Goal: Task Accomplishment & Management: Use online tool/utility

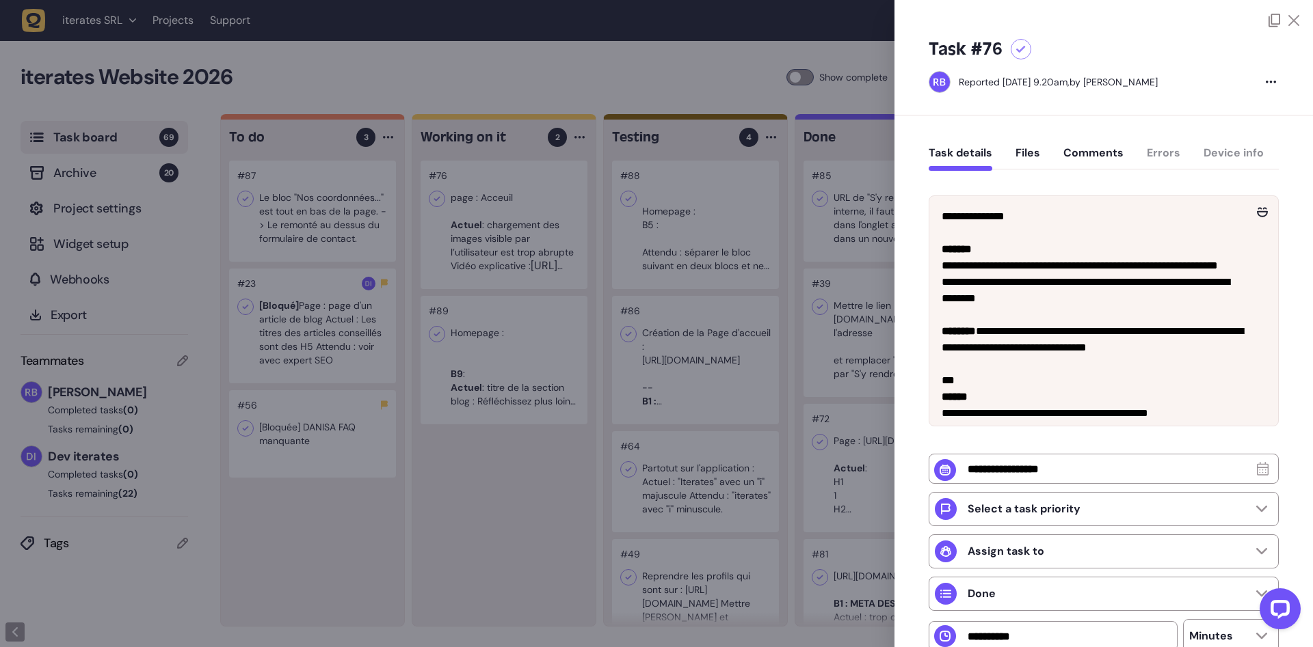
click at [561, 347] on div at bounding box center [656, 323] width 1313 height 647
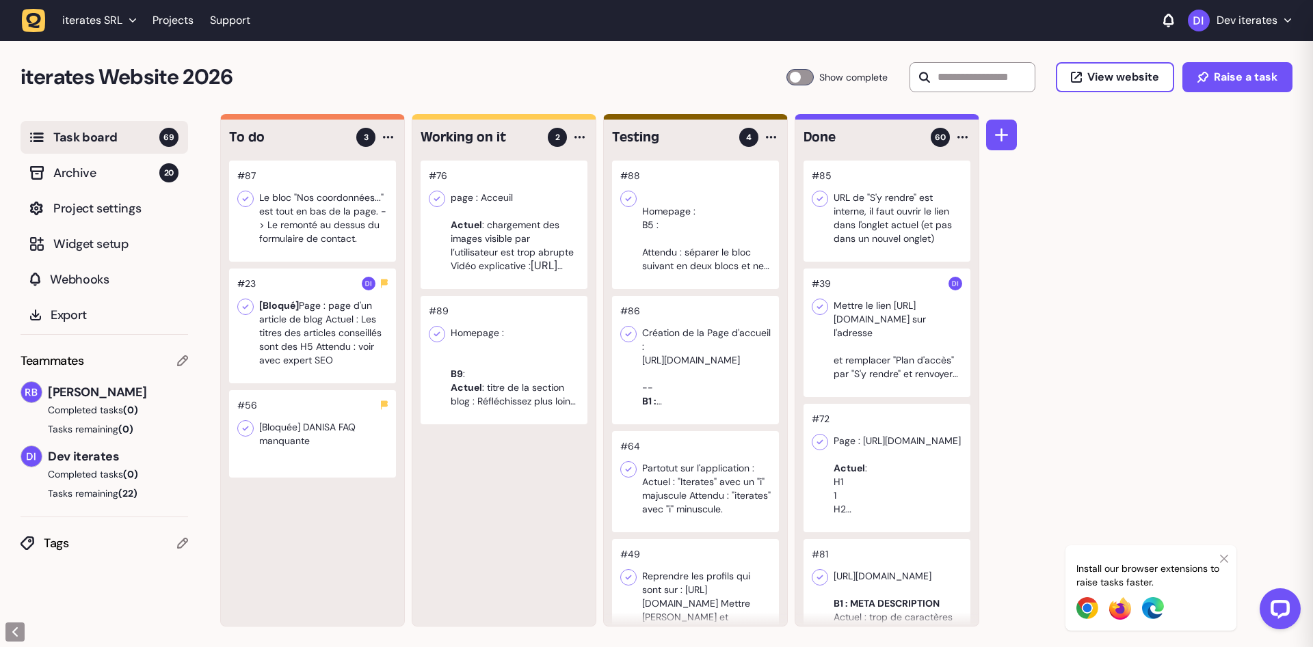
click at [544, 351] on div at bounding box center [503, 360] width 167 height 129
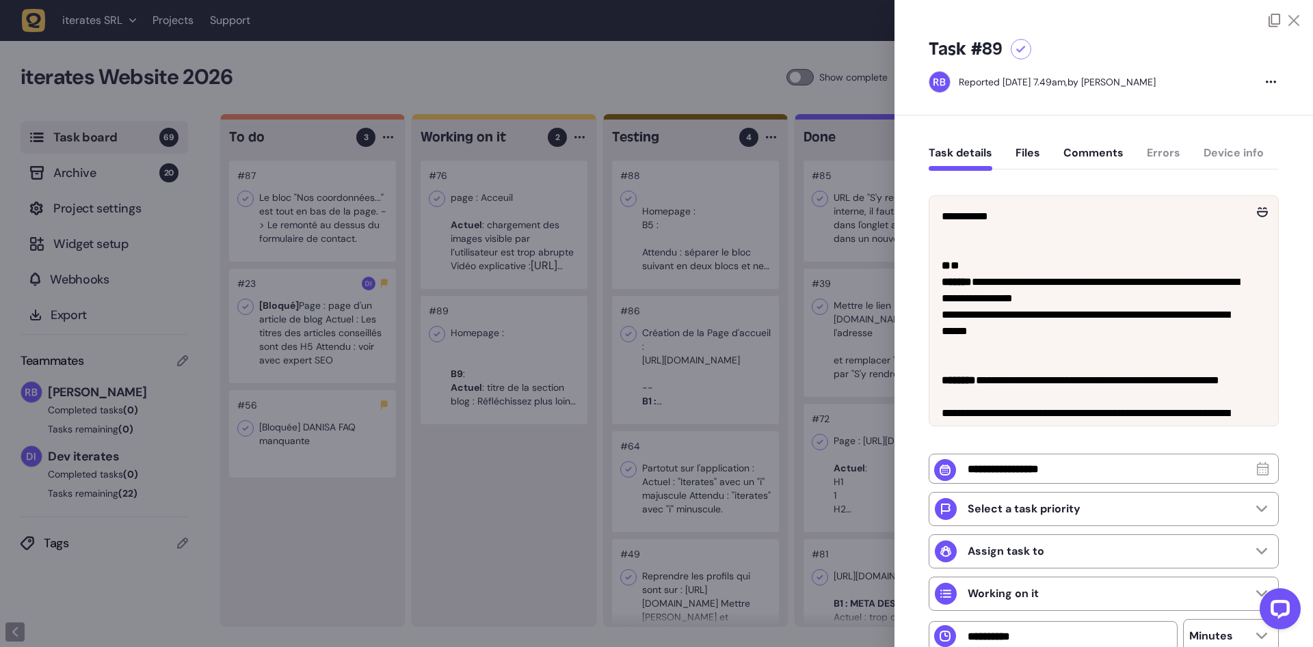
click at [509, 496] on div at bounding box center [656, 323] width 1313 height 647
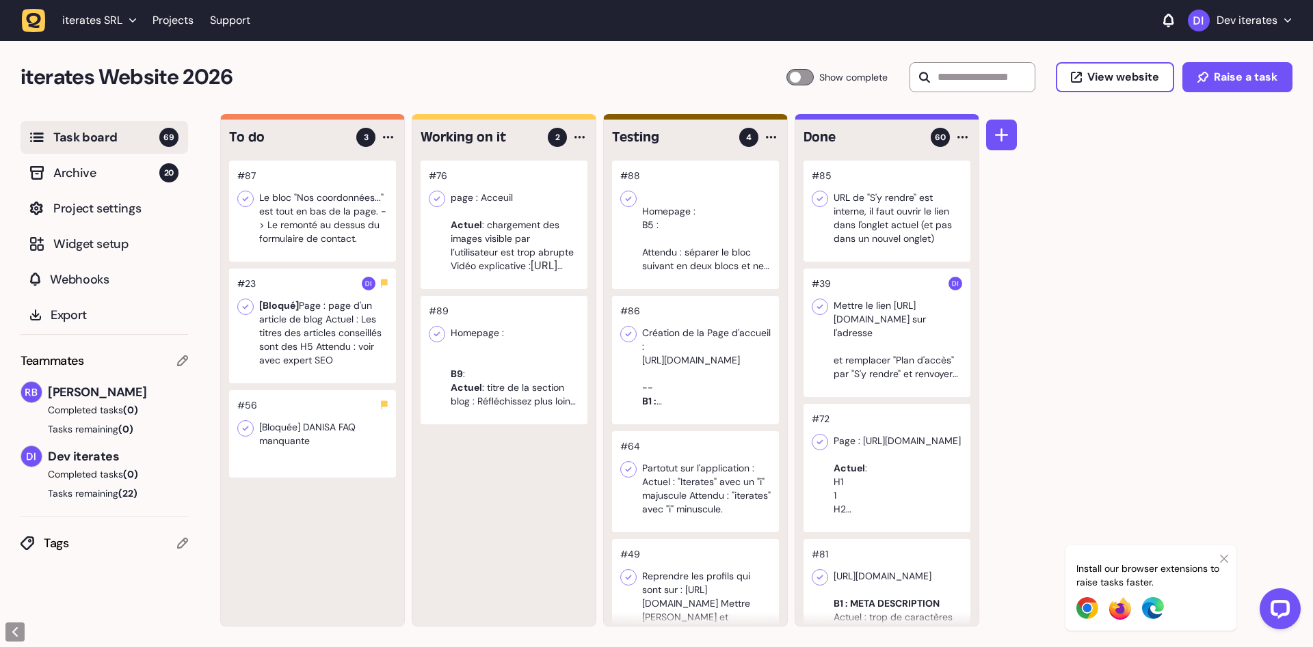
click at [509, 410] on div at bounding box center [503, 360] width 167 height 129
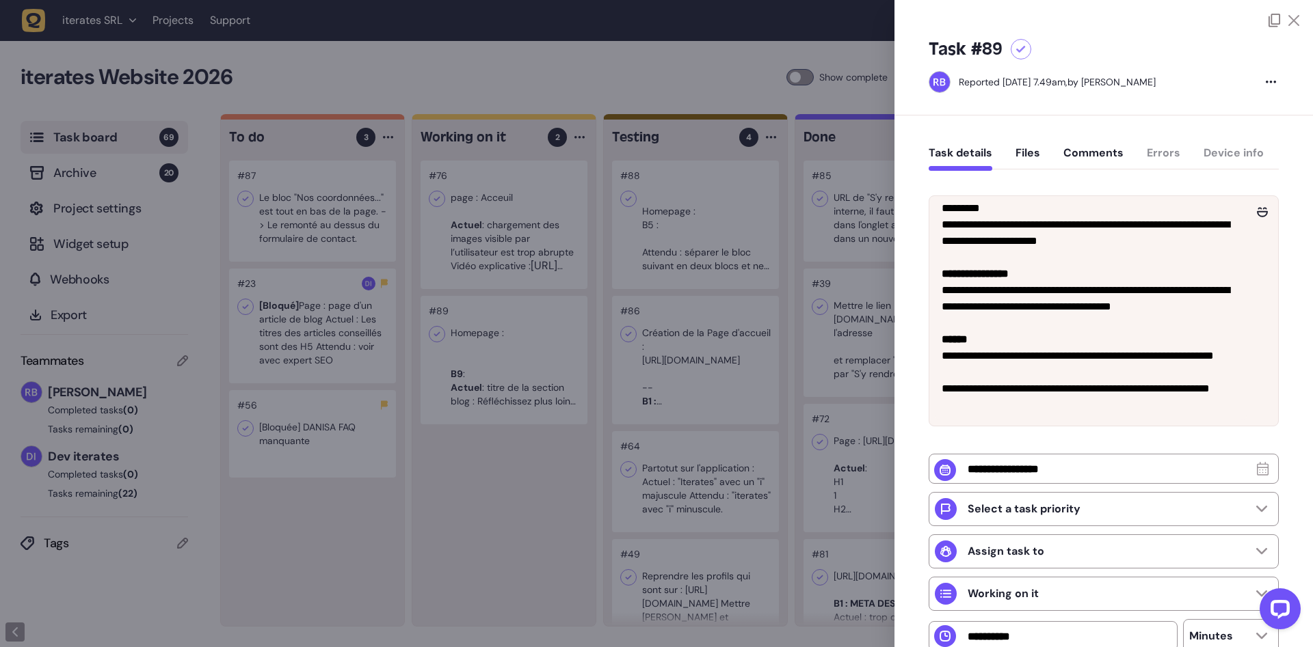
click at [481, 500] on div at bounding box center [656, 323] width 1313 height 647
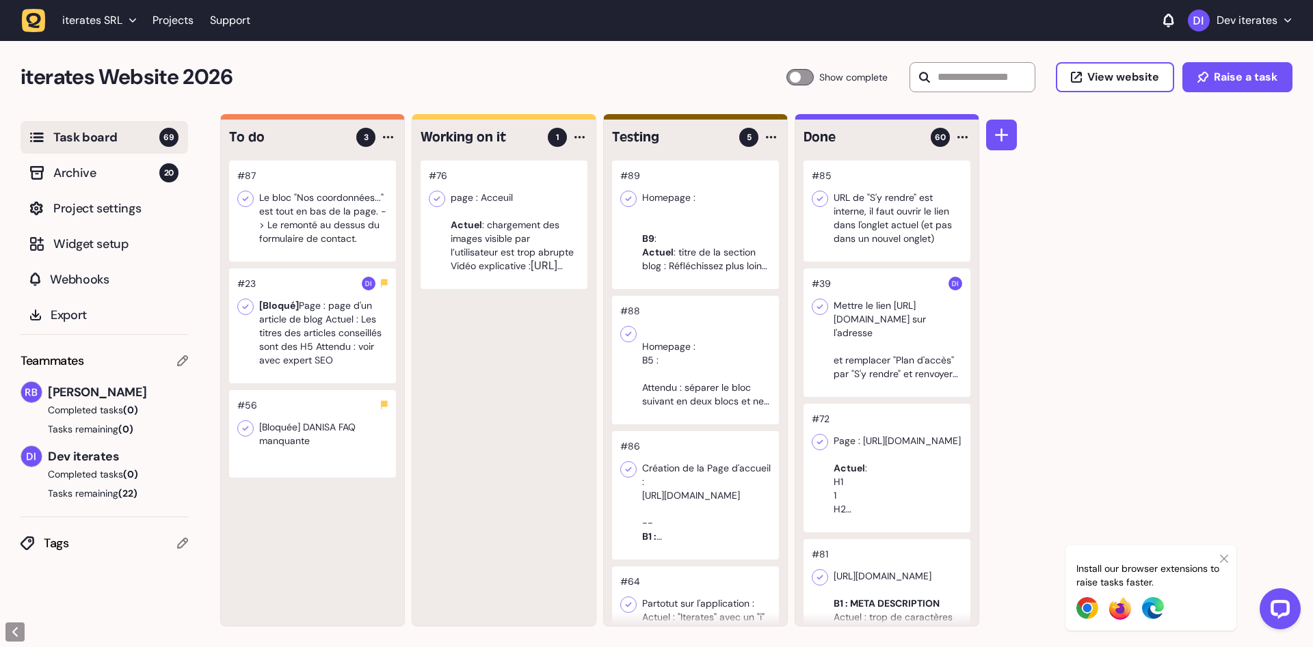
click at [487, 228] on div at bounding box center [503, 225] width 167 height 129
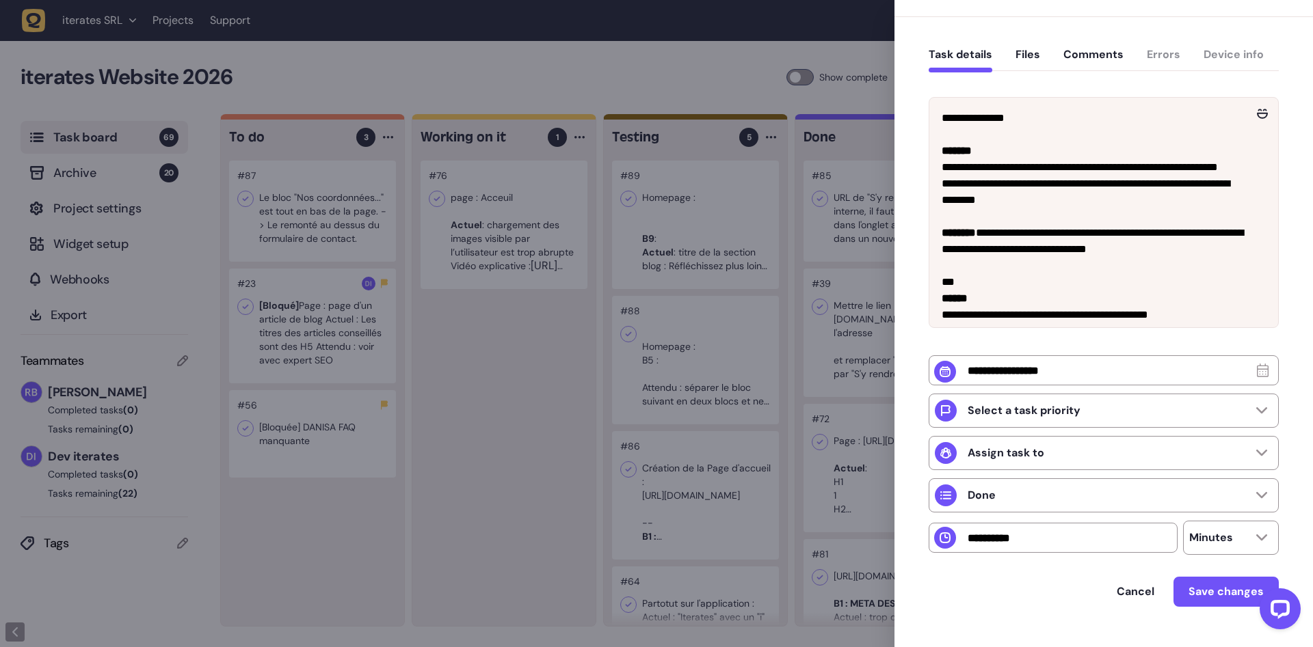
scroll to position [129, 0]
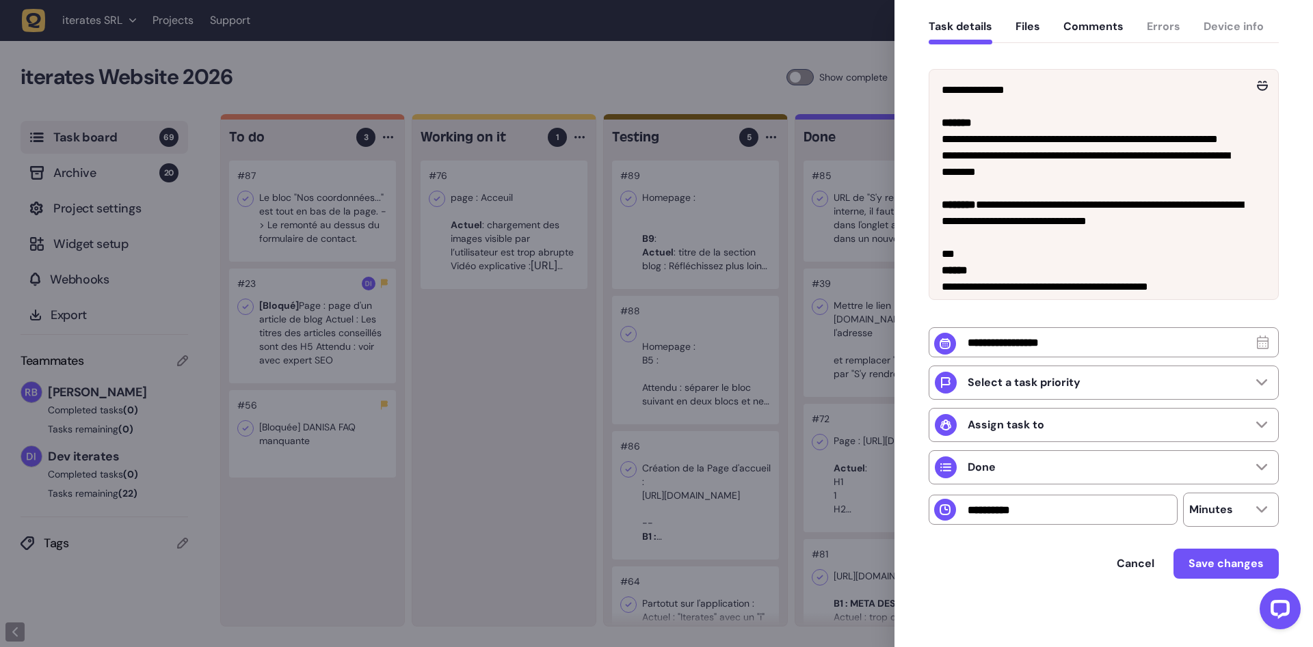
click at [485, 400] on div at bounding box center [656, 323] width 1313 height 647
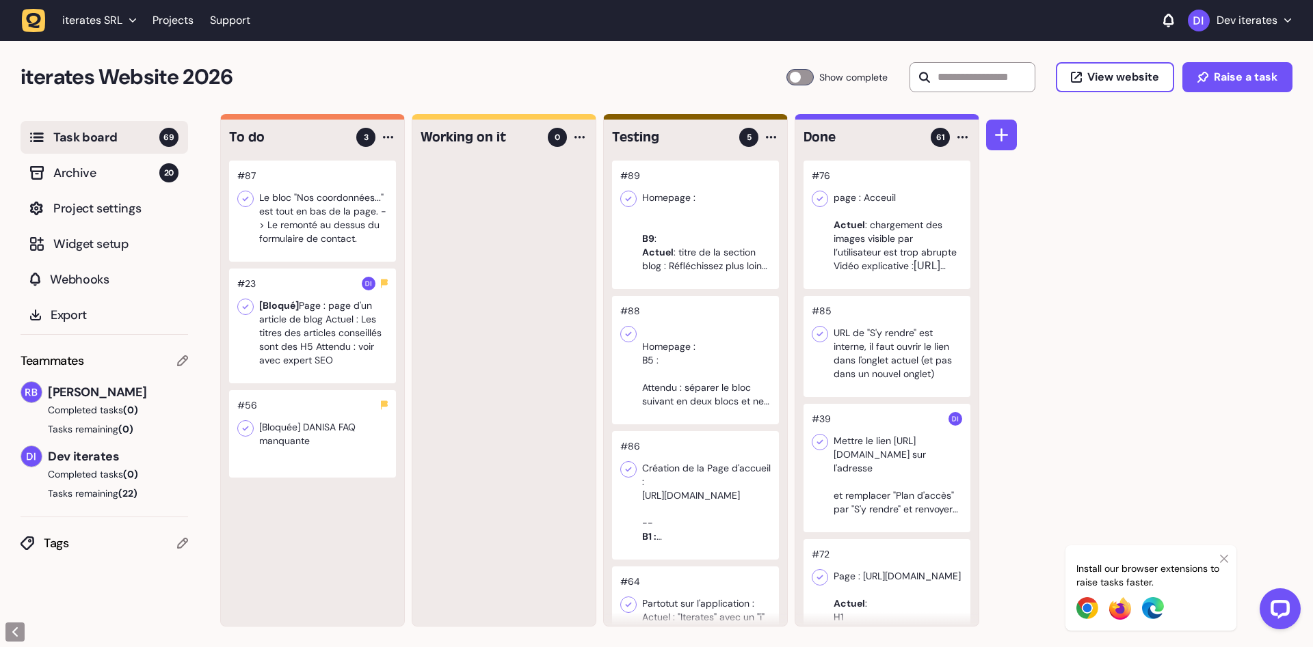
drag, startPoint x: 474, startPoint y: 286, endPoint x: 397, endPoint y: 274, distance: 78.1
click at [473, 286] on div at bounding box center [503, 394] width 183 height 466
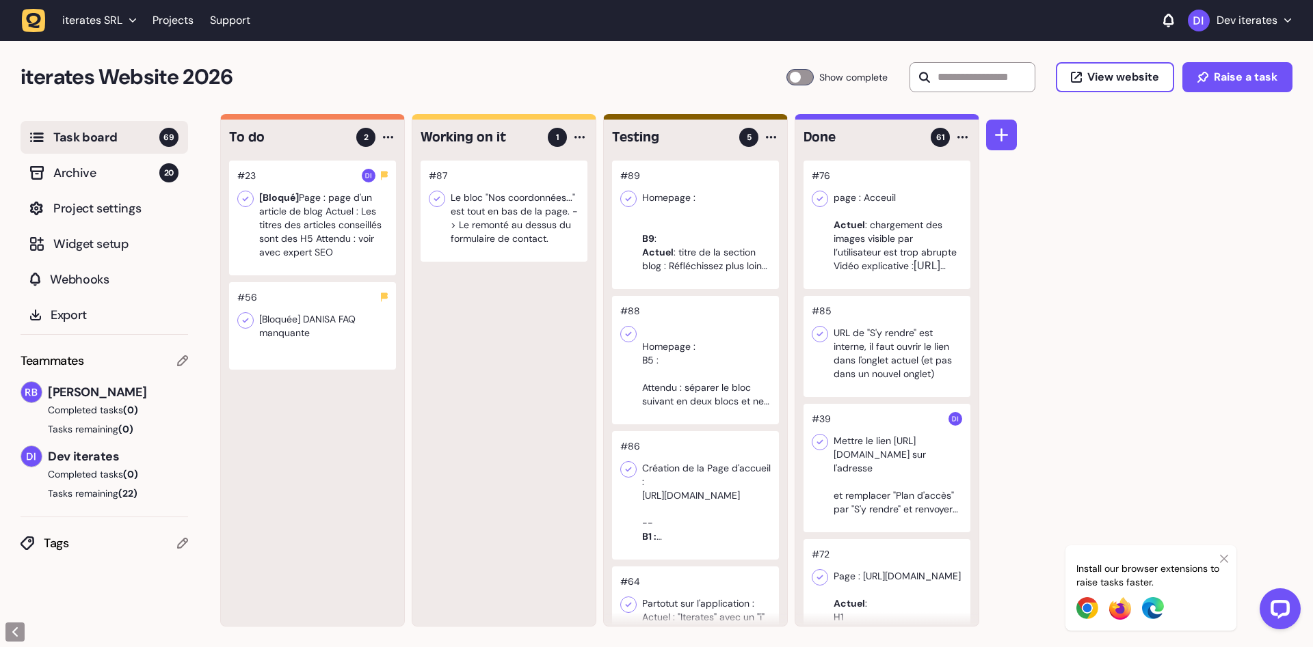
click at [503, 216] on div at bounding box center [503, 211] width 167 height 101
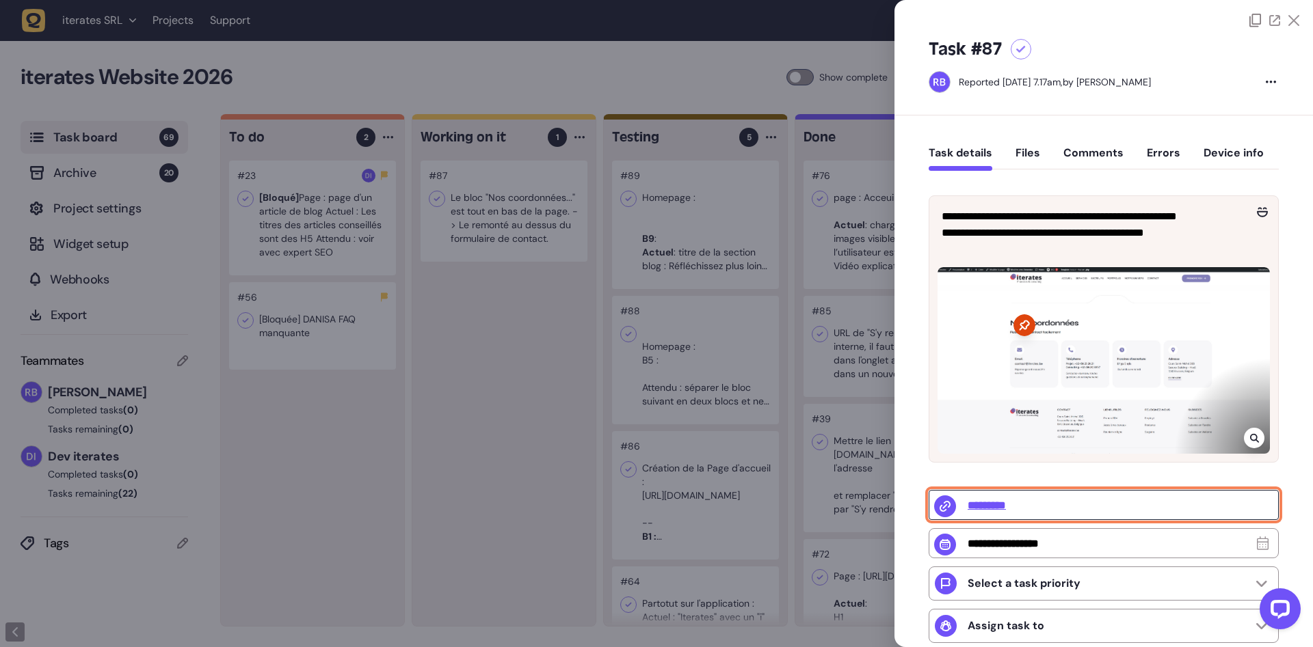
click at [985, 513] on input "*********" at bounding box center [1104, 505] width 350 height 30
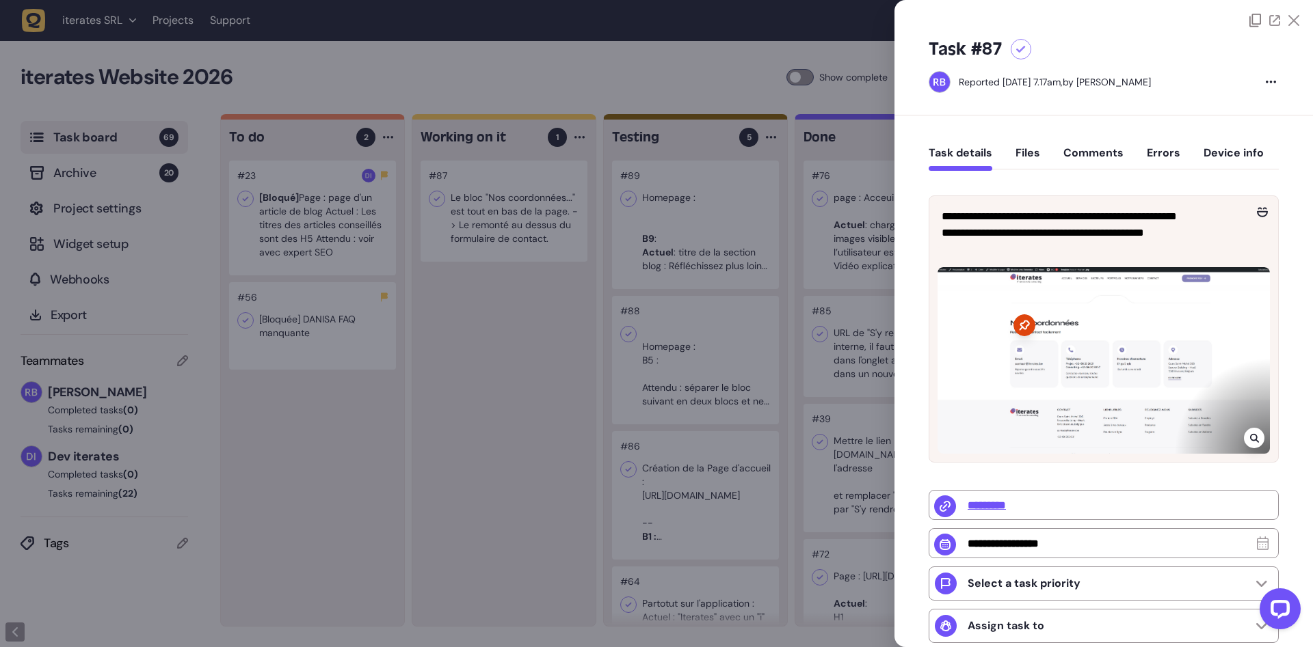
click at [500, 411] on div at bounding box center [656, 323] width 1313 height 647
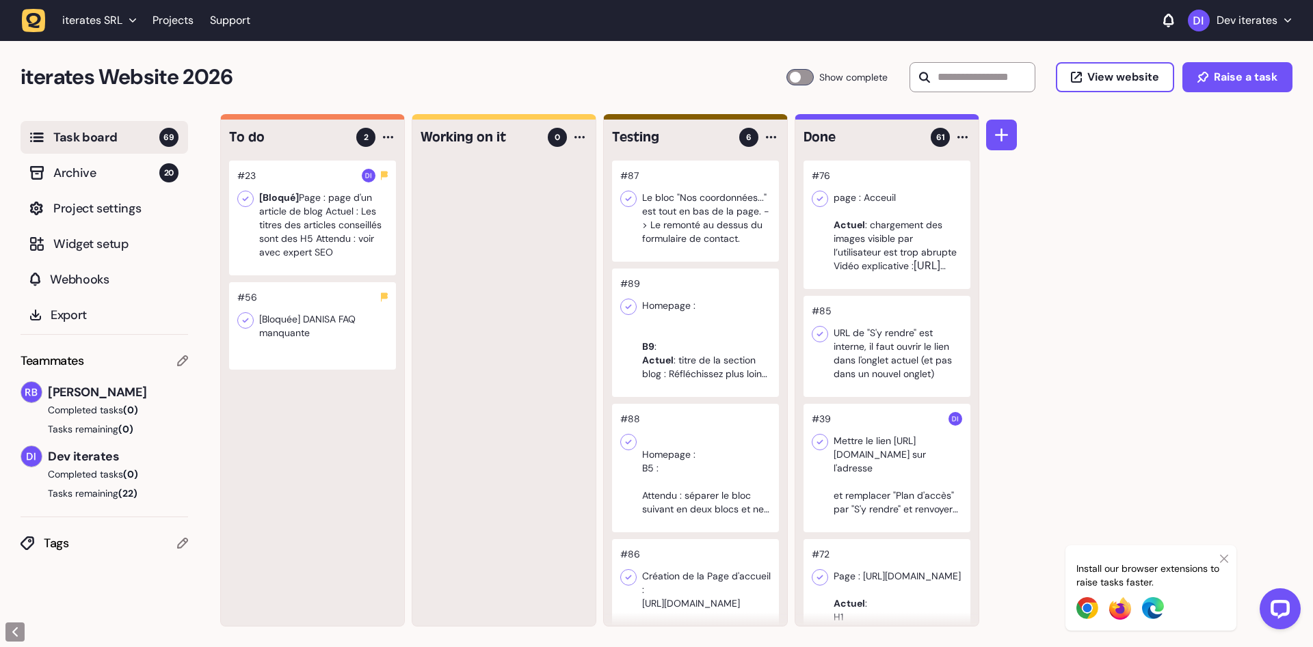
click at [1226, 557] on icon at bounding box center [1224, 559] width 8 height 8
